Goal: Submit feedback/report problem

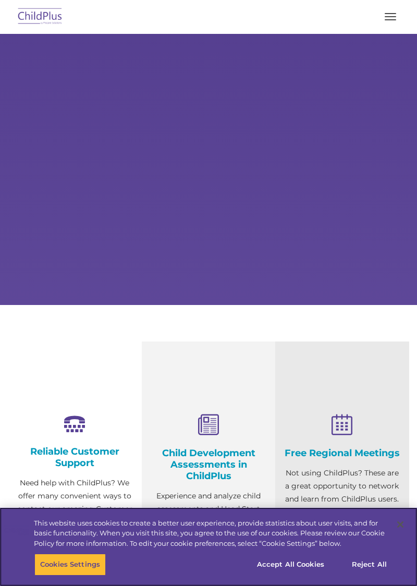
select select "MEDIUM"
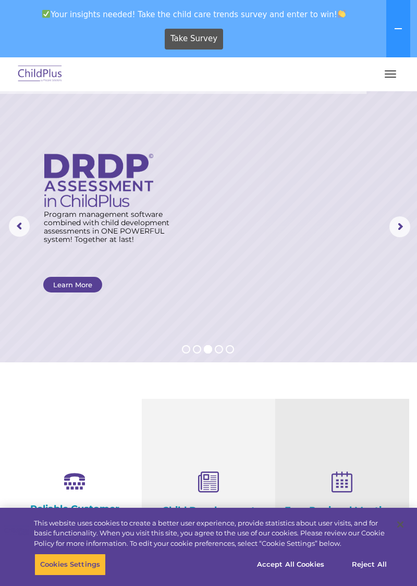
click at [389, 77] on span "button" at bounding box center [389, 77] width 11 height 1
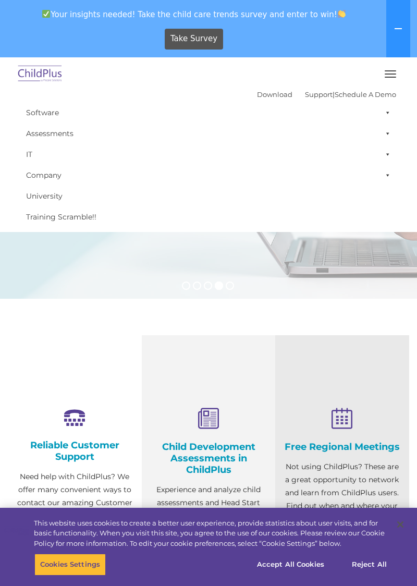
scroll to position [65, 0]
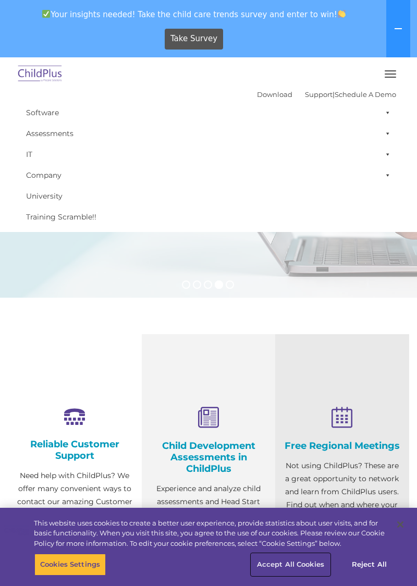
click at [286, 575] on button "Accept All Cookies" at bounding box center [290, 564] width 79 height 22
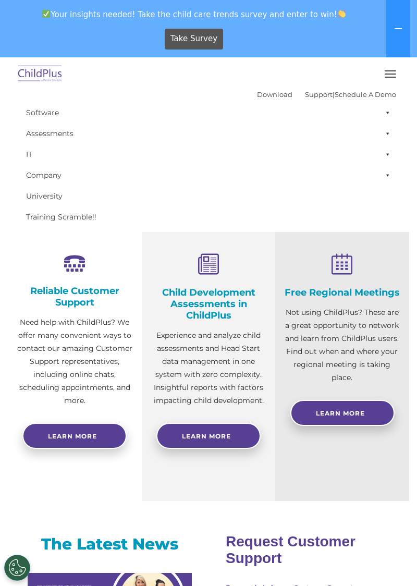
scroll to position [0, 0]
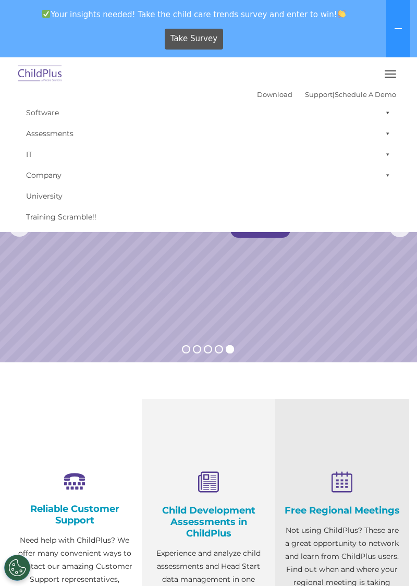
click at [398, 38] on button at bounding box center [398, 28] width 24 height 57
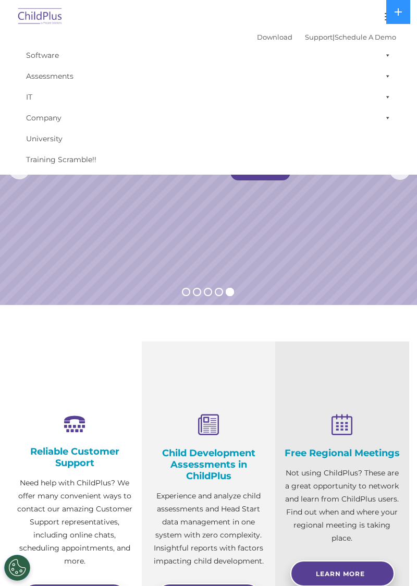
click at [381, 10] on button "button" at bounding box center [390, 16] width 22 height 17
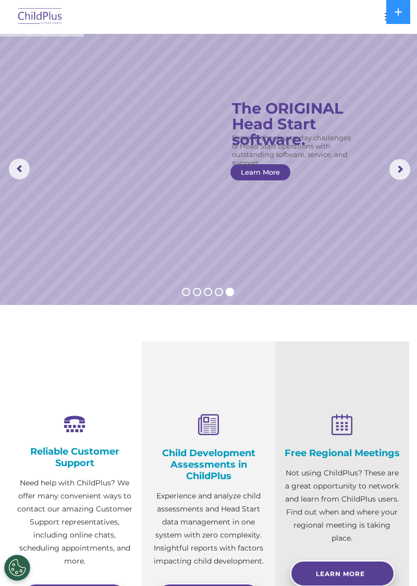
click at [17, 380] on div "Reliable Customer Support Need help with ChildPlus? We offer many convenient wa…" at bounding box center [75, 501] width 134 height 320
click at [398, 169] on rs-arrow at bounding box center [399, 169] width 21 height 21
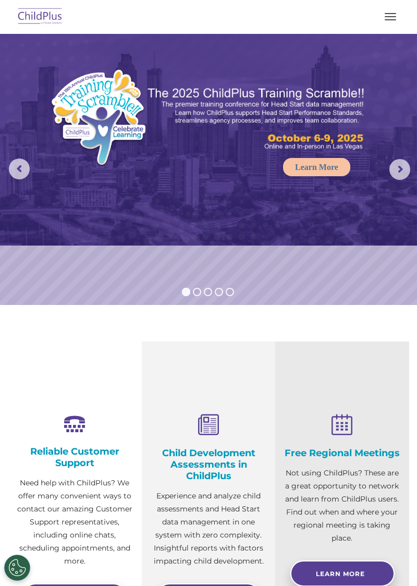
select select "MEDIUM"
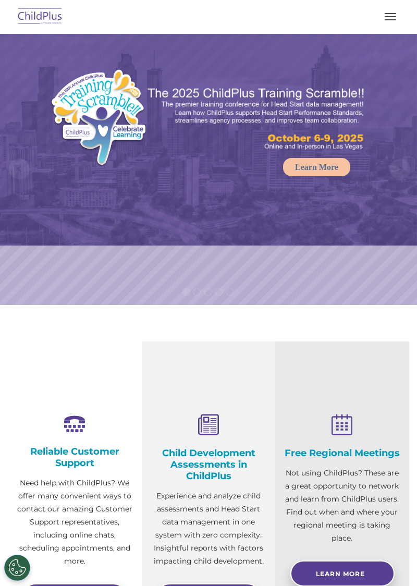
select select "MEDIUM"
